Goal: Information Seeking & Learning: Learn about a topic

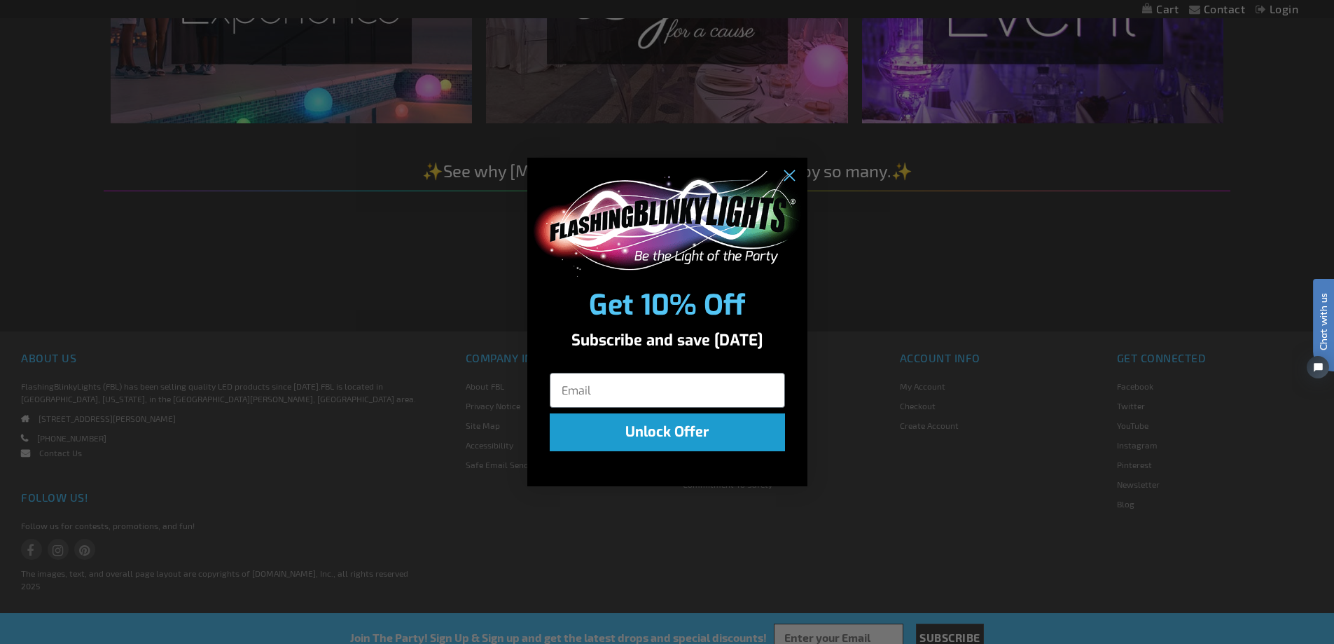
scroll to position [2521, 0]
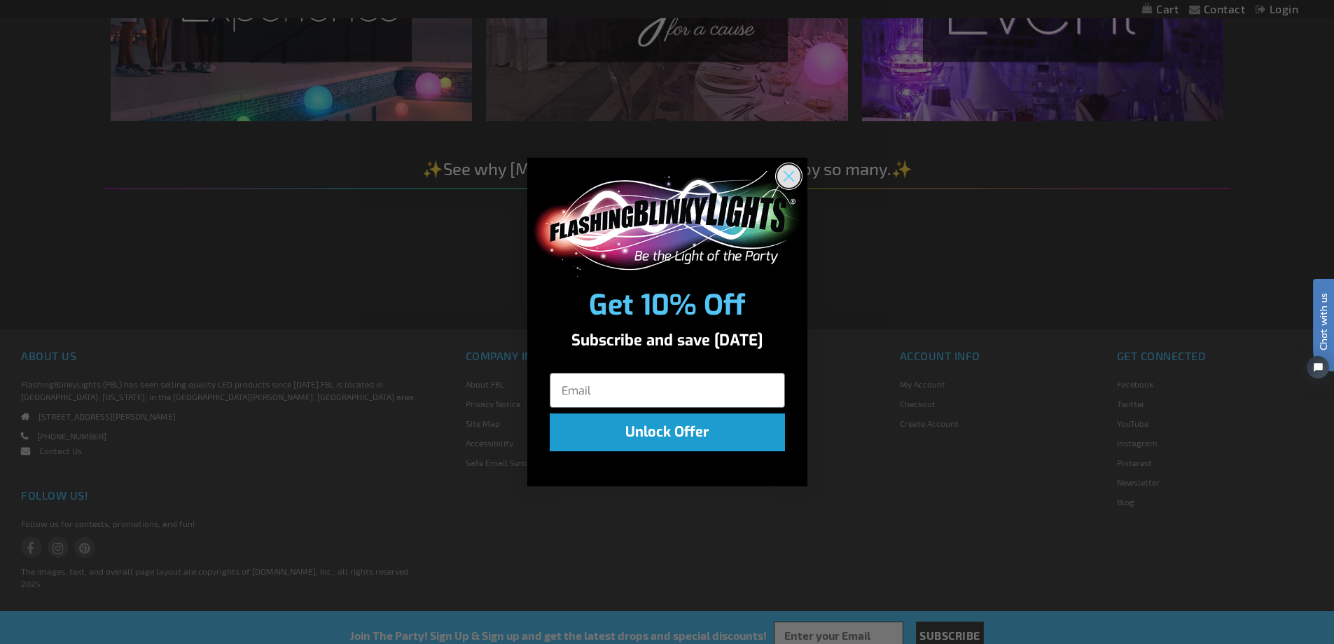
click at [789, 174] on circle "Close dialog" at bounding box center [788, 176] width 23 height 23
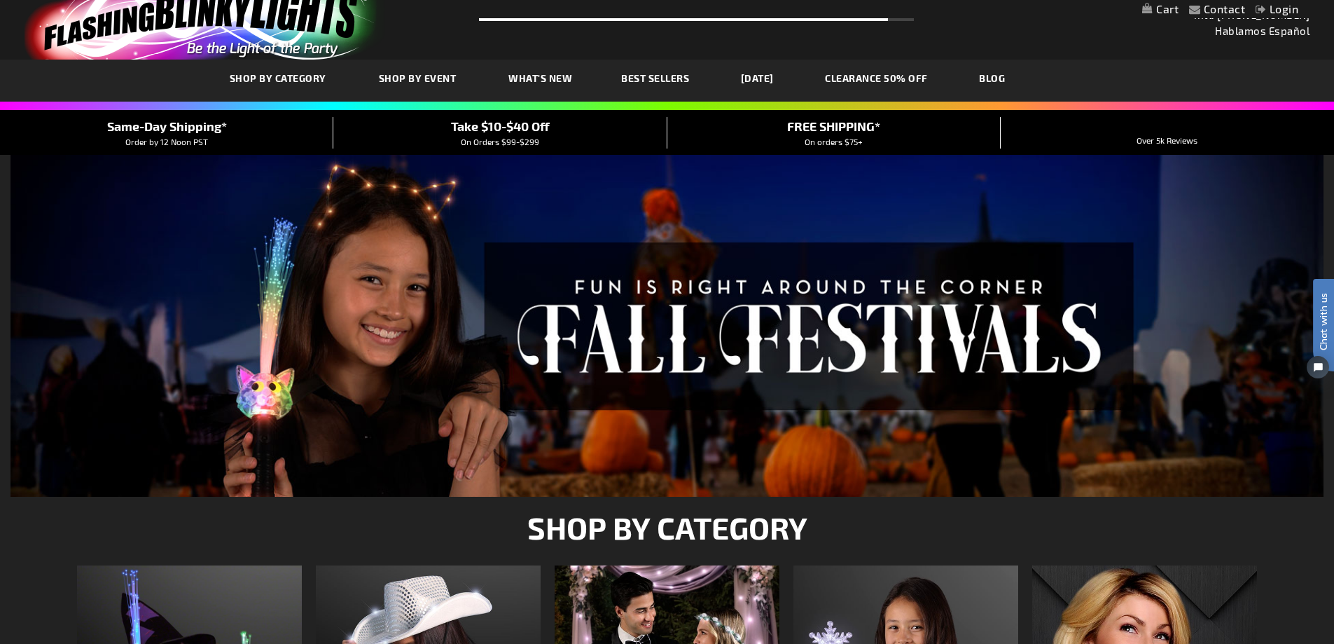
scroll to position [0, 0]
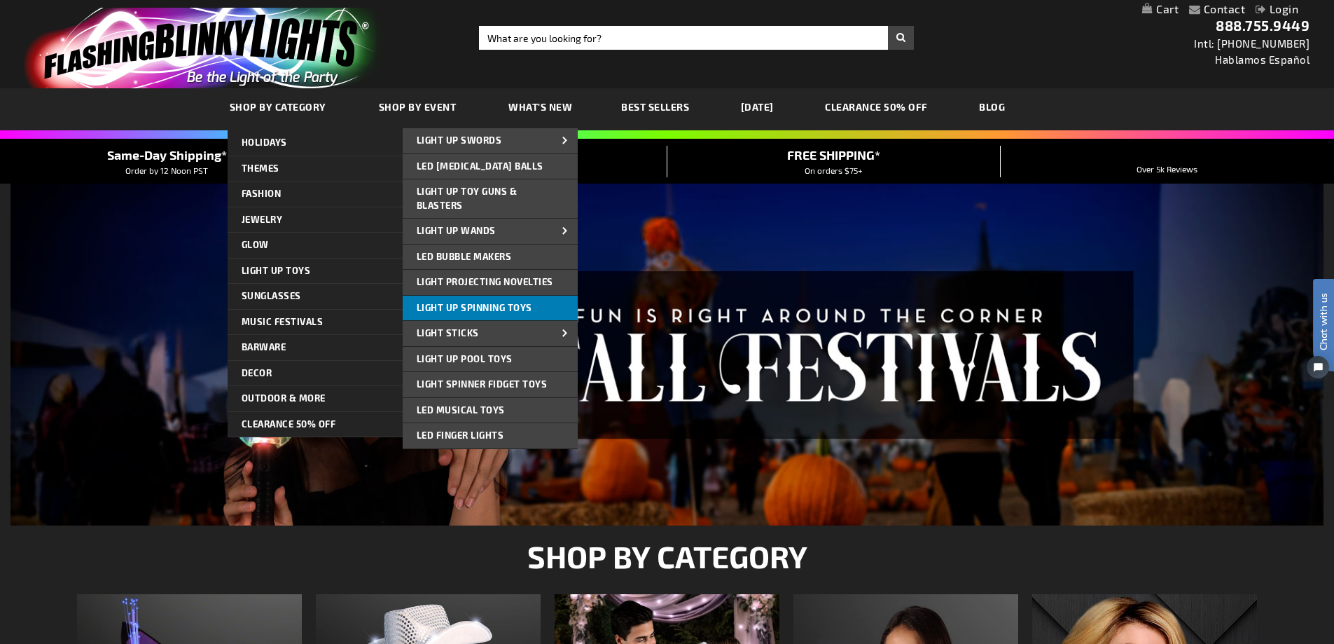
click at [505, 303] on span "Light Up Spinning Toys" at bounding box center [475, 307] width 116 height 11
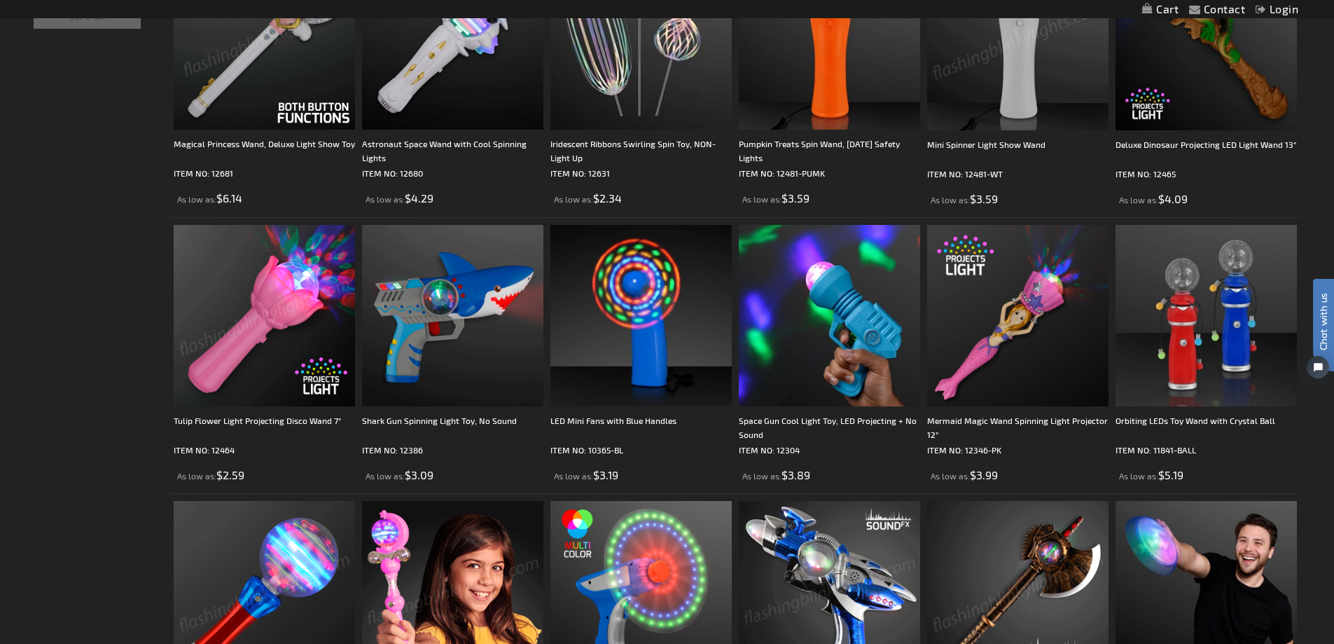
scroll to position [490, 0]
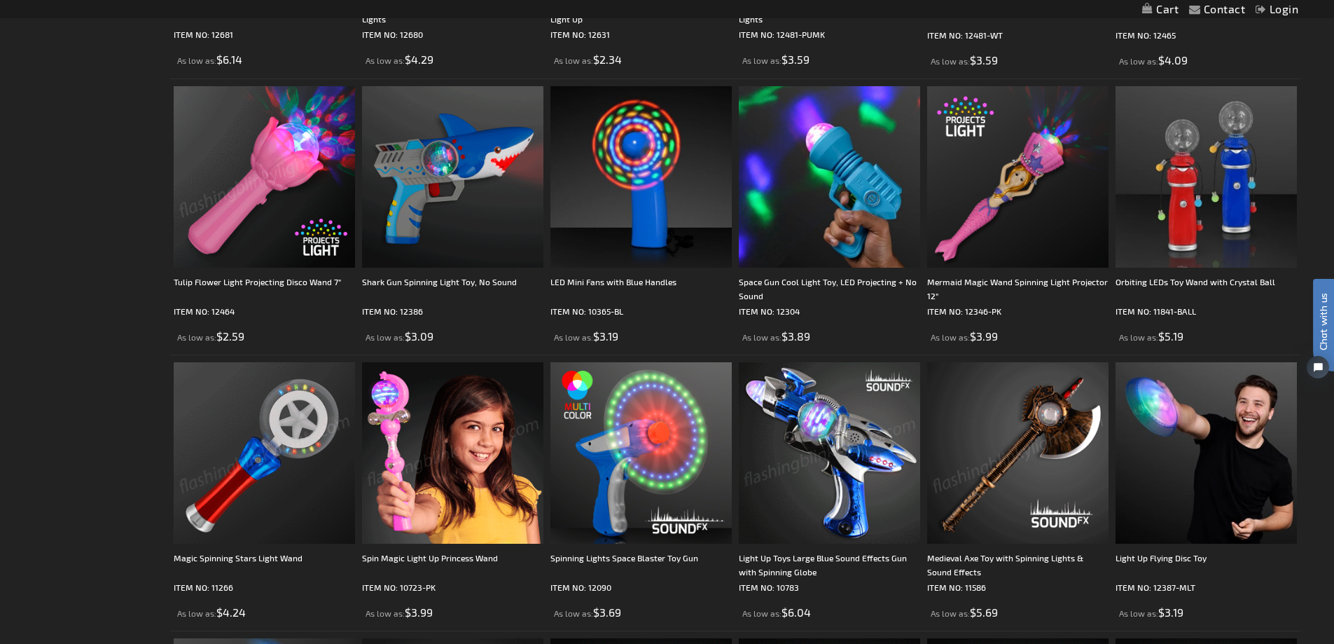
click at [281, 410] on img at bounding box center [264, 452] width 181 height 181
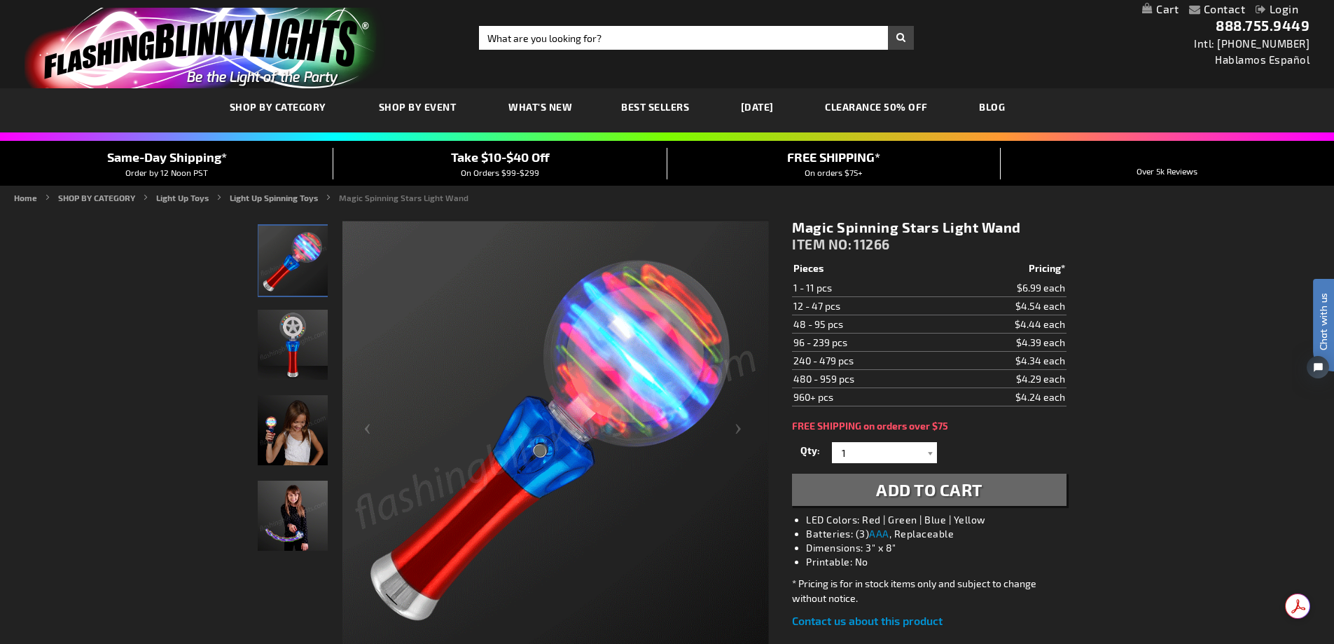
drag, startPoint x: 792, startPoint y: 226, endPoint x: 1040, endPoint y: 223, distance: 247.9
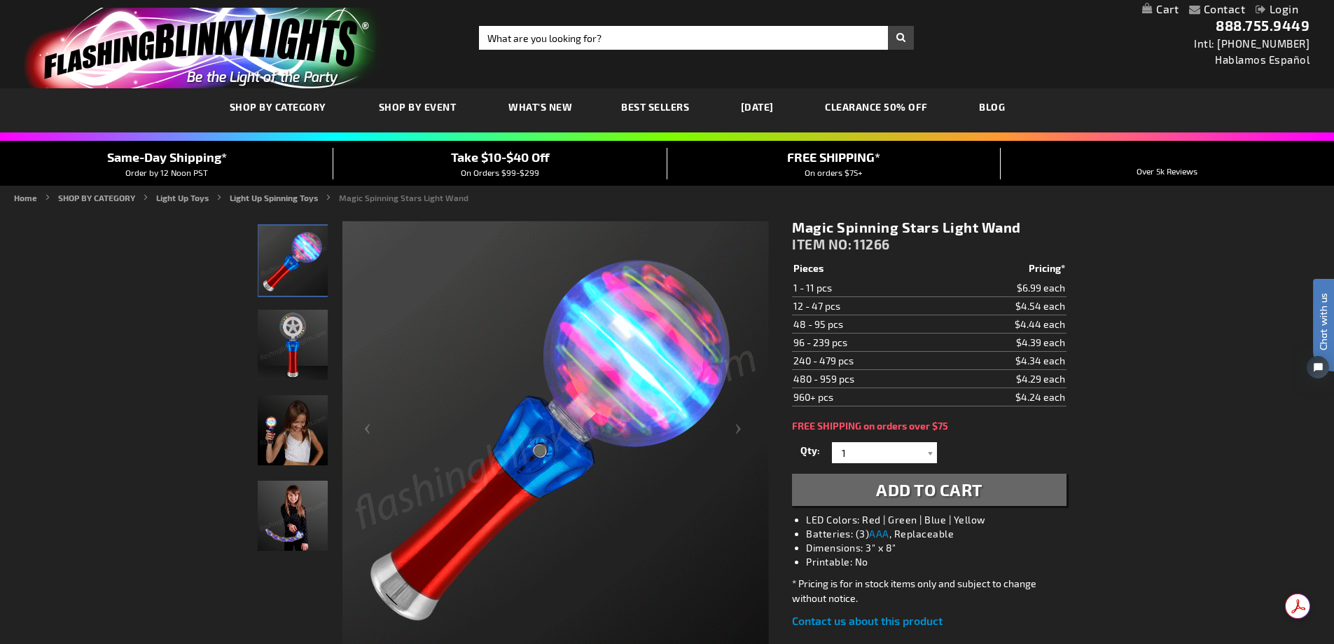
click at [1040, 223] on h1 "Magic Spinning Stars Light Wand" at bounding box center [929, 227] width 274 height 18
copy h1 "Magic Spinning Stars Light Wand"
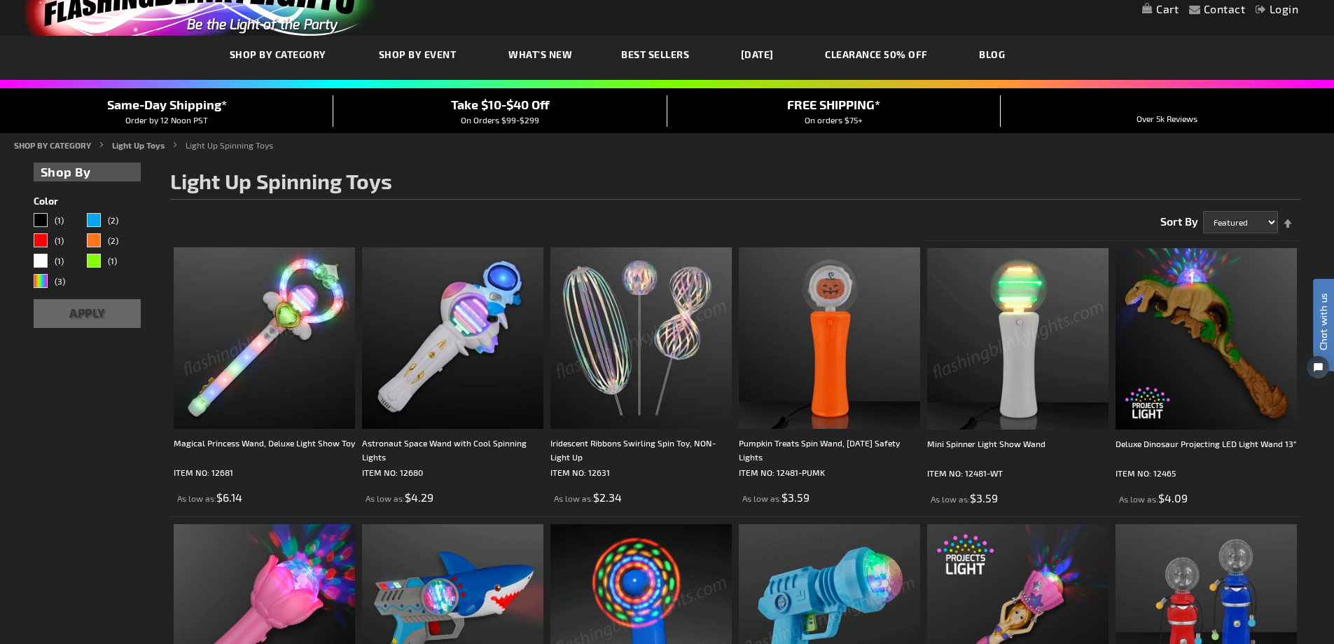
scroll to position [280, 0]
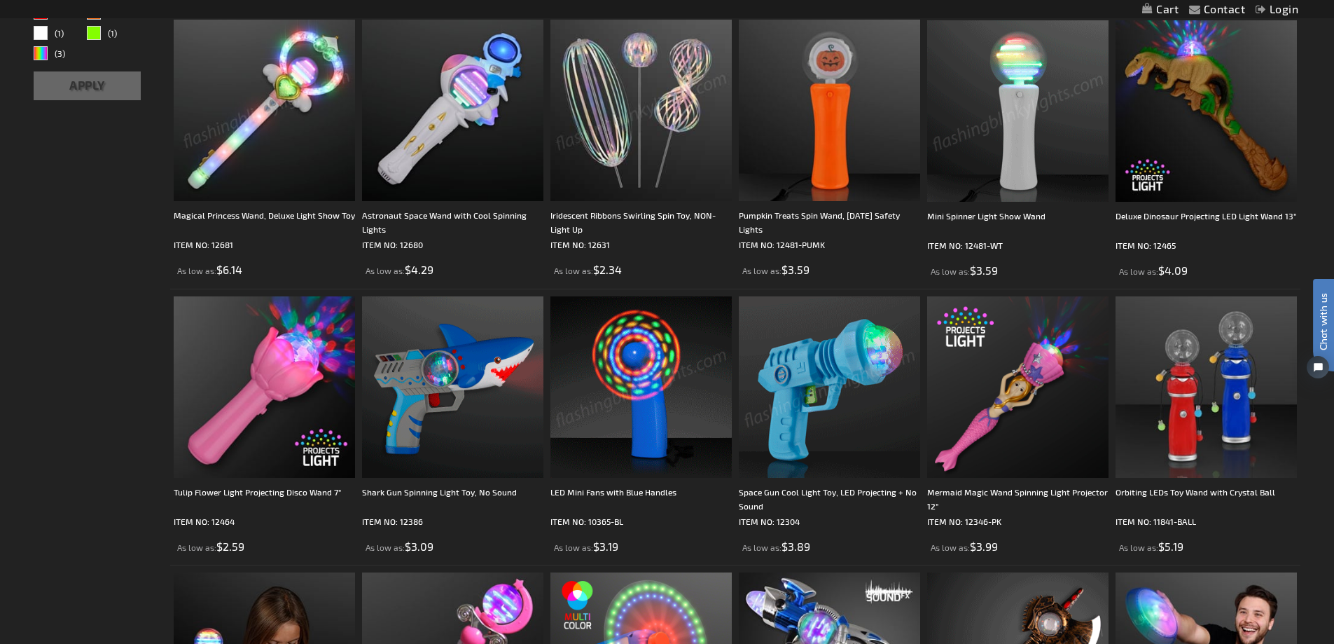
click at [654, 342] on img at bounding box center [640, 386] width 181 height 181
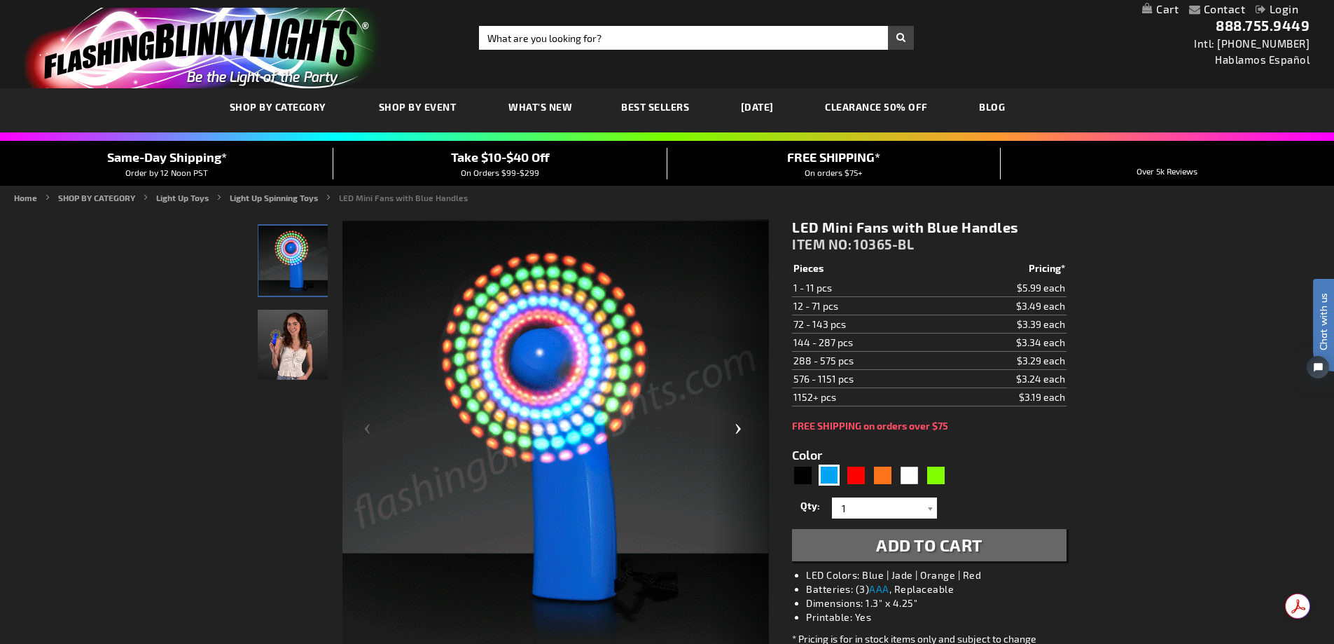
click at [739, 425] on div "Next" at bounding box center [741, 434] width 56 height 430
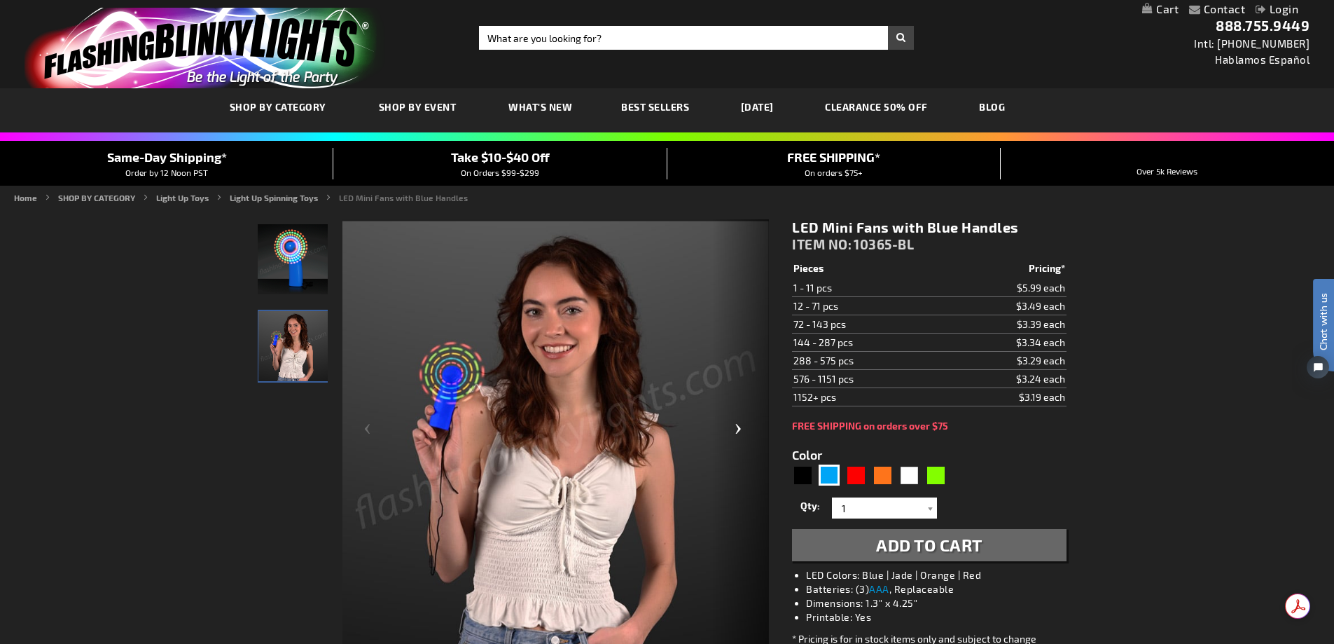
click at [739, 425] on div "Next" at bounding box center [741, 434] width 56 height 430
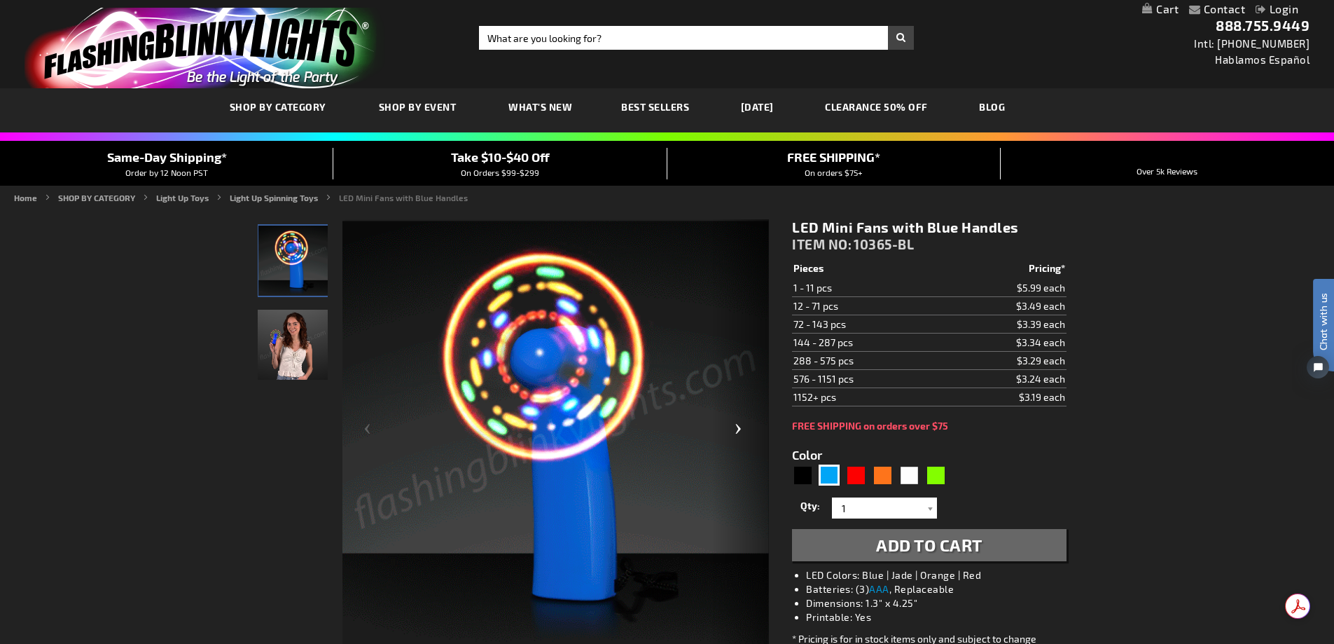
click at [739, 425] on div "Next" at bounding box center [741, 434] width 56 height 430
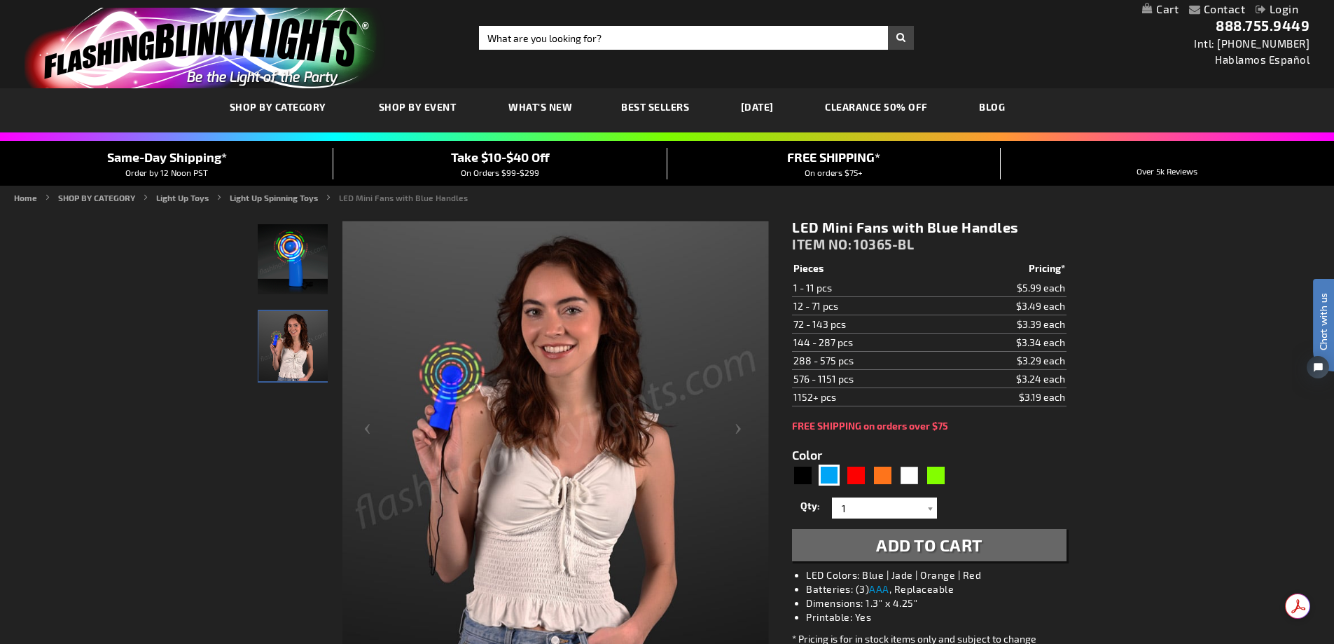
drag, startPoint x: 1021, startPoint y: 228, endPoint x: 791, endPoint y: 229, distance: 230.4
click at [791, 229] on div "LED Mini Fans with Blue Handles ITEM NO: 10365-BL $3.19 Pieces Pricing* 1 - 11 …" at bounding box center [929, 486] width 295 height 556
copy h1 "LED Mini Fans with Blue Handles"
